Goal: Information Seeking & Learning: Learn about a topic

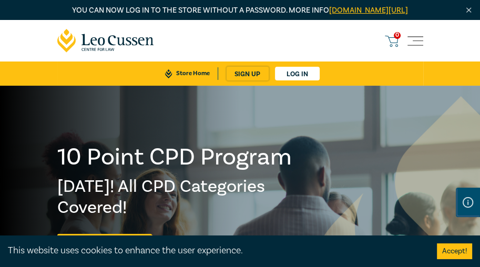
click at [146, 153] on div at bounding box center [120, 219] width 240 height 266
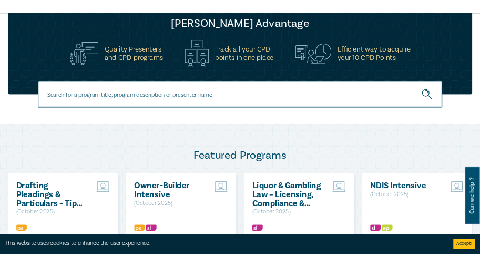
scroll to position [477, 0]
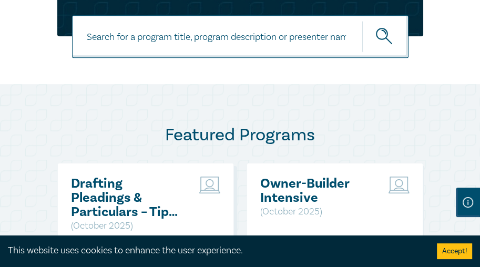
click at [129, 146] on h2 "Featured Programs" at bounding box center [240, 135] width 366 height 21
click at [288, 192] on h2 "Owner-Builder Intensive" at bounding box center [316, 191] width 113 height 28
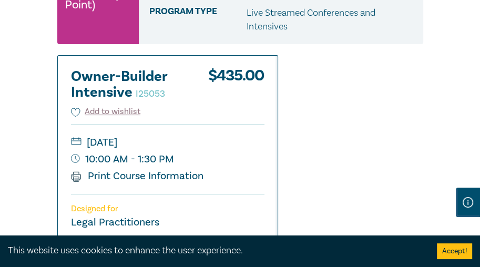
scroll to position [218, 0]
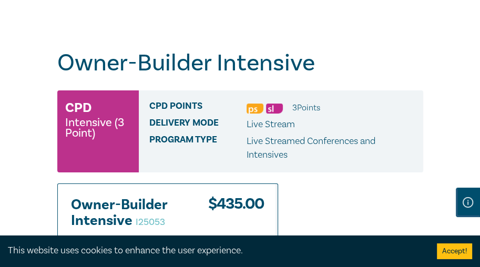
scroll to position [87, 0]
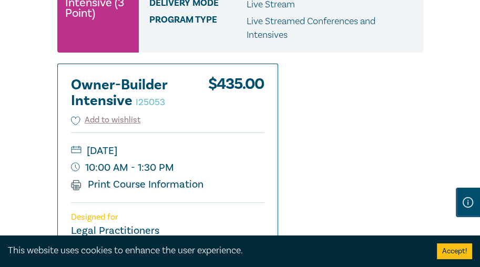
scroll to position [207, 0]
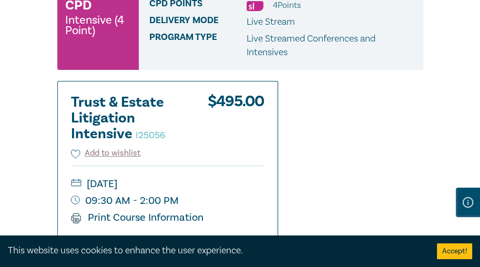
scroll to position [189, 0]
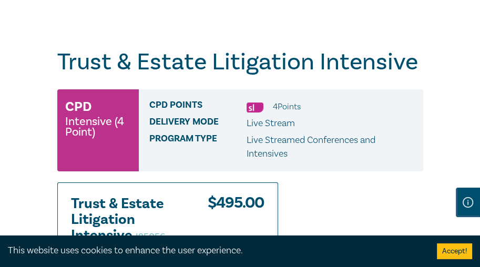
scroll to position [78, 0]
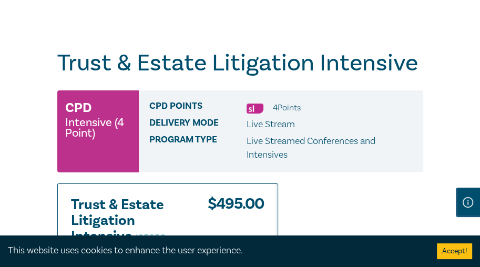
scroll to position [90, 0]
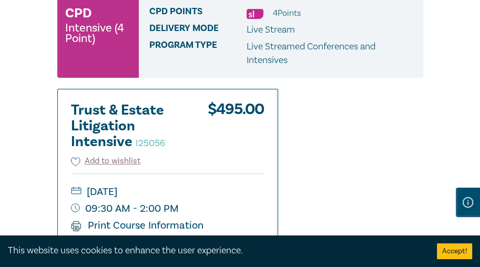
scroll to position [181, 0]
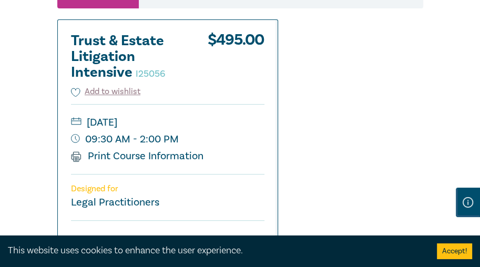
scroll to position [252, 0]
